Goal: Find specific page/section: Find specific page/section

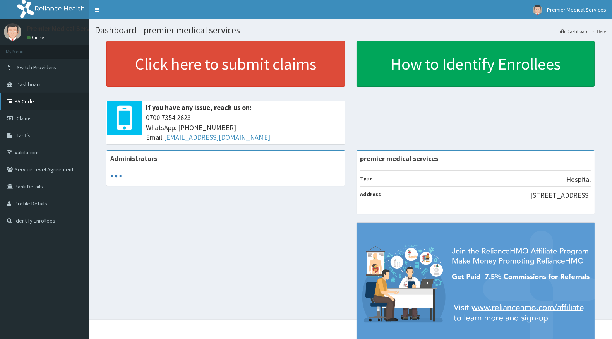
click at [33, 99] on link "PA Code" at bounding box center [44, 101] width 89 height 17
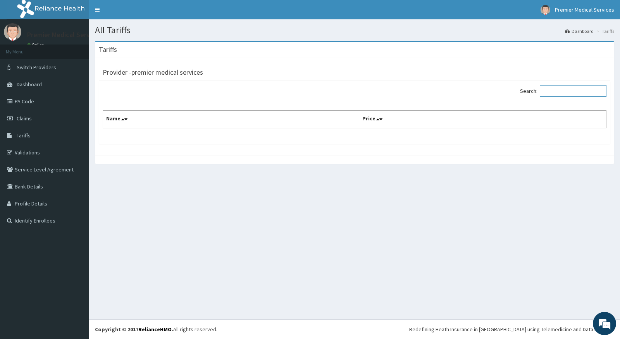
click at [570, 96] on input "Search:" at bounding box center [572, 91] width 67 height 12
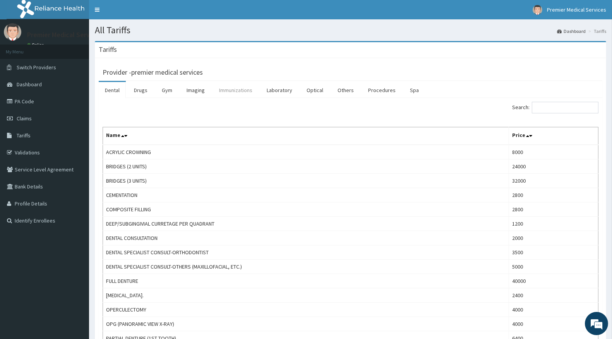
click at [229, 88] on link "Immunizations" at bounding box center [236, 90] width 46 height 16
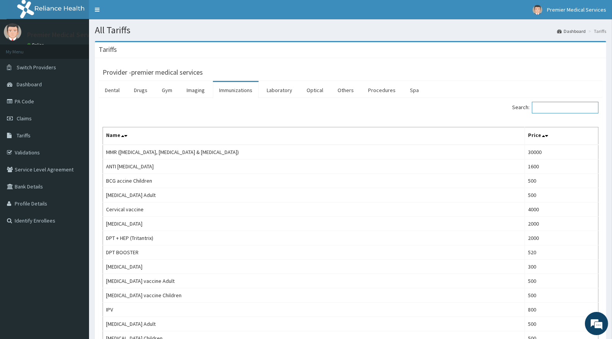
click at [567, 108] on input "Search:" at bounding box center [565, 108] width 67 height 12
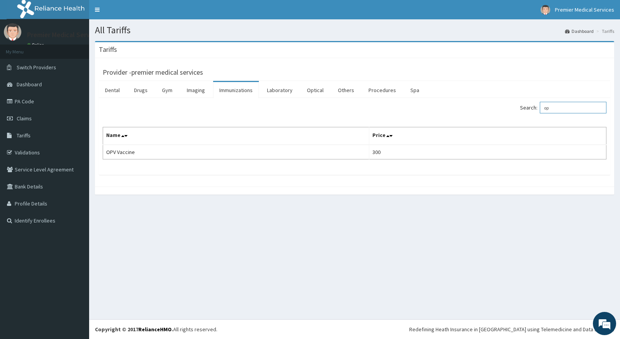
type input "o"
type input "p"
type input "r"
type input "ipv"
